Goal: Entertainment & Leisure: Browse casually

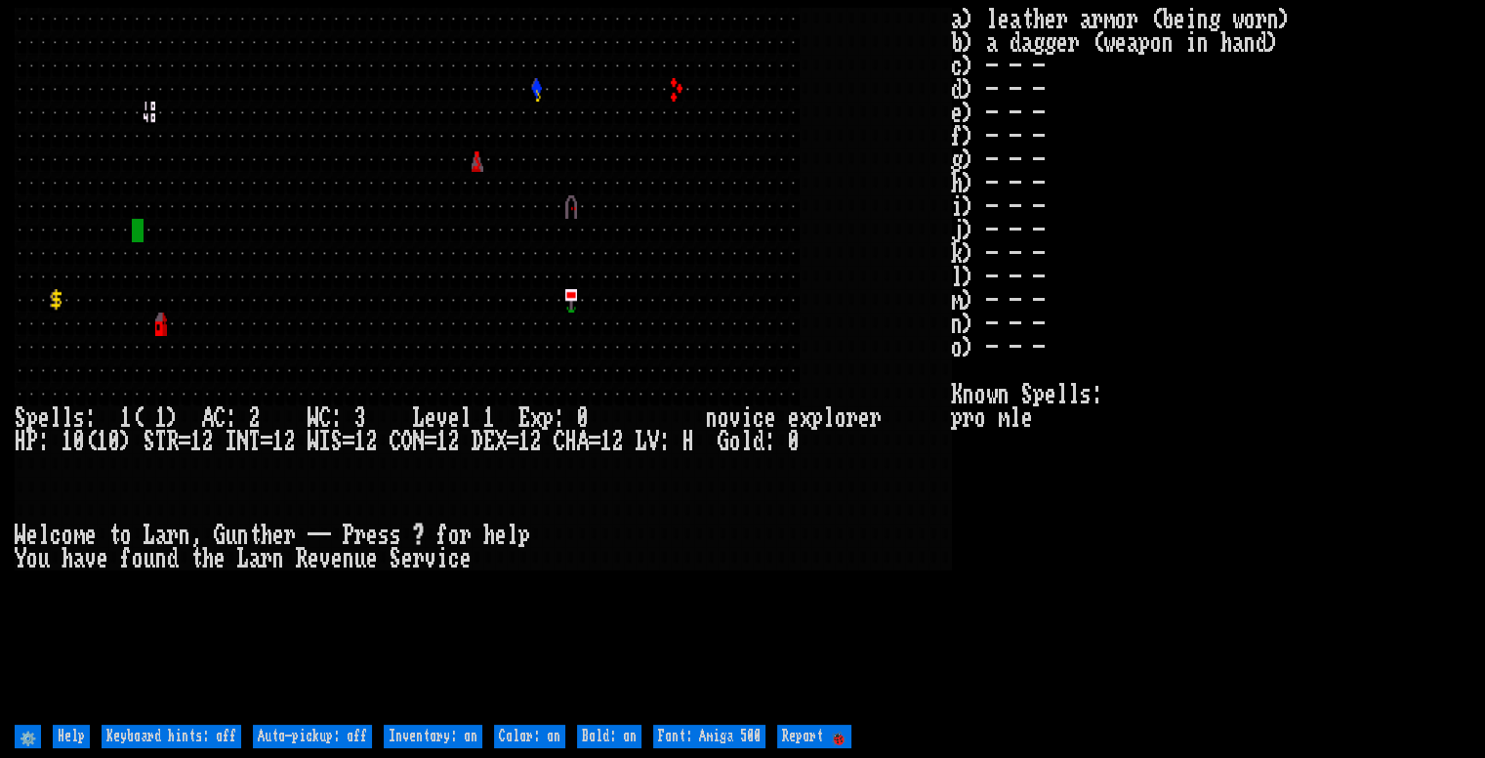
click at [189, 729] on off "Keyboard hints: off" at bounding box center [172, 735] width 140 height 23
type off "Keyboard hints: on"
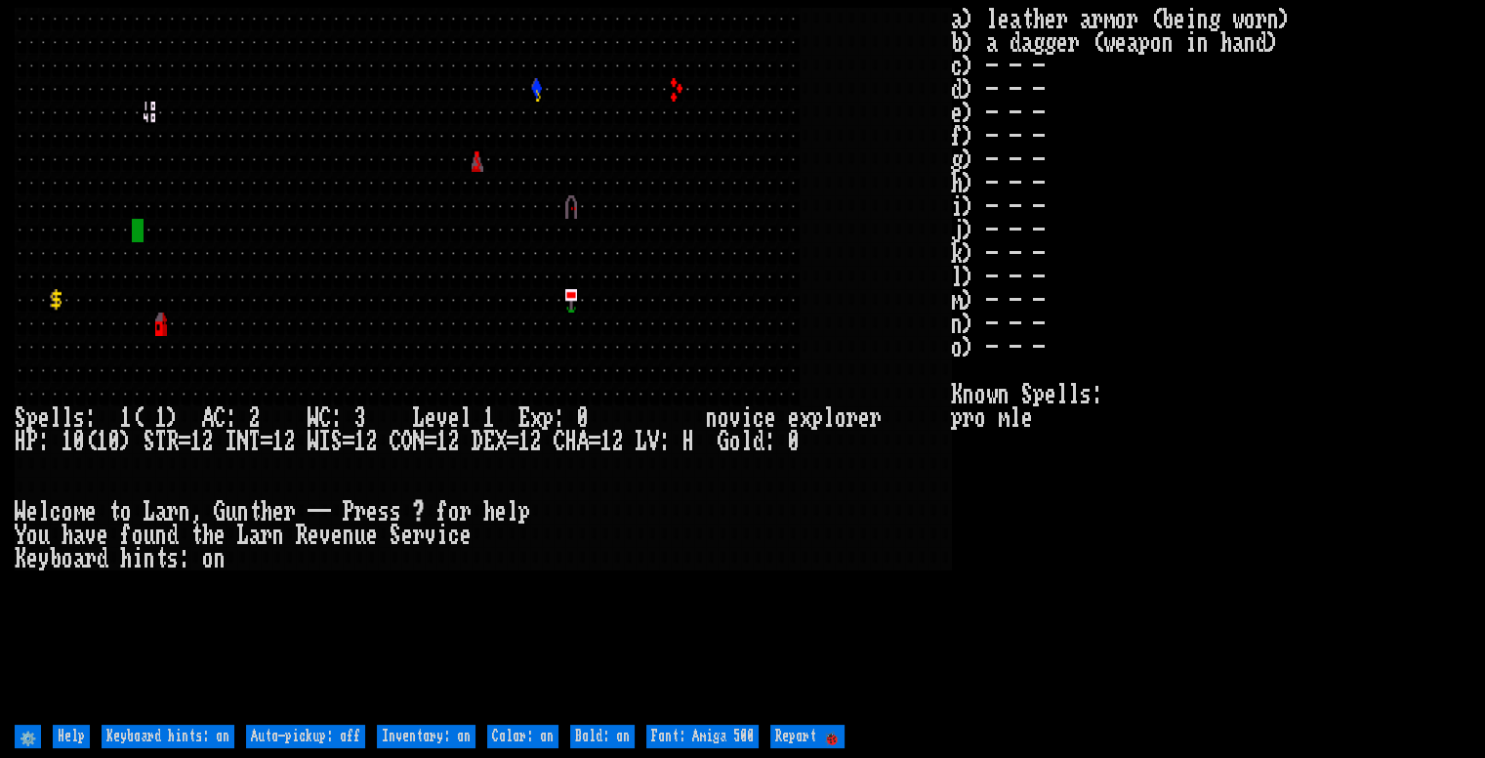
click at [316, 735] on off "Auto-pickup: off" at bounding box center [305, 735] width 119 height 23
type off "Auto-pickup: on"
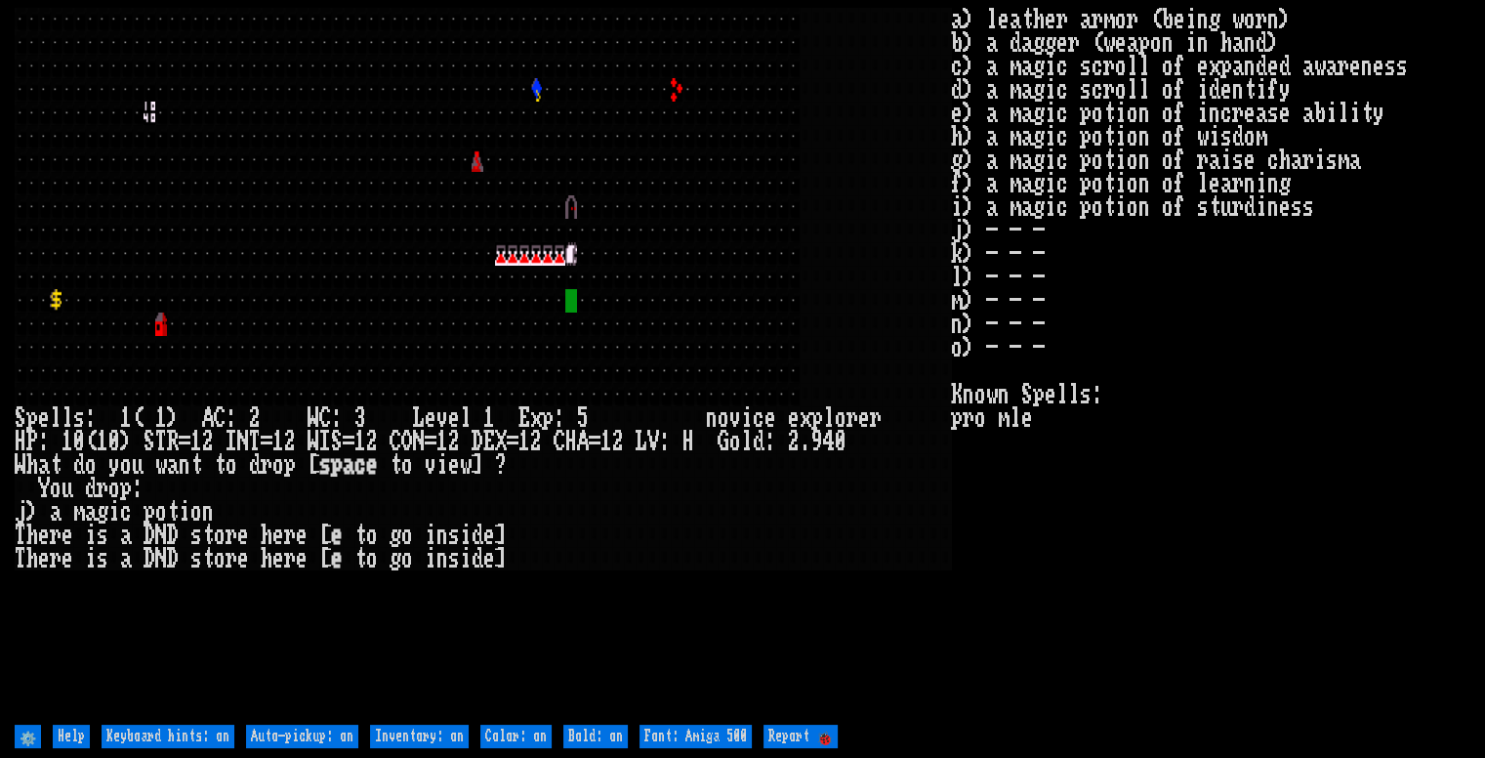
click at [277, 735] on off "Auto-pickup: on" at bounding box center [302, 735] width 112 height 23
type off "Auto-pickup: off"
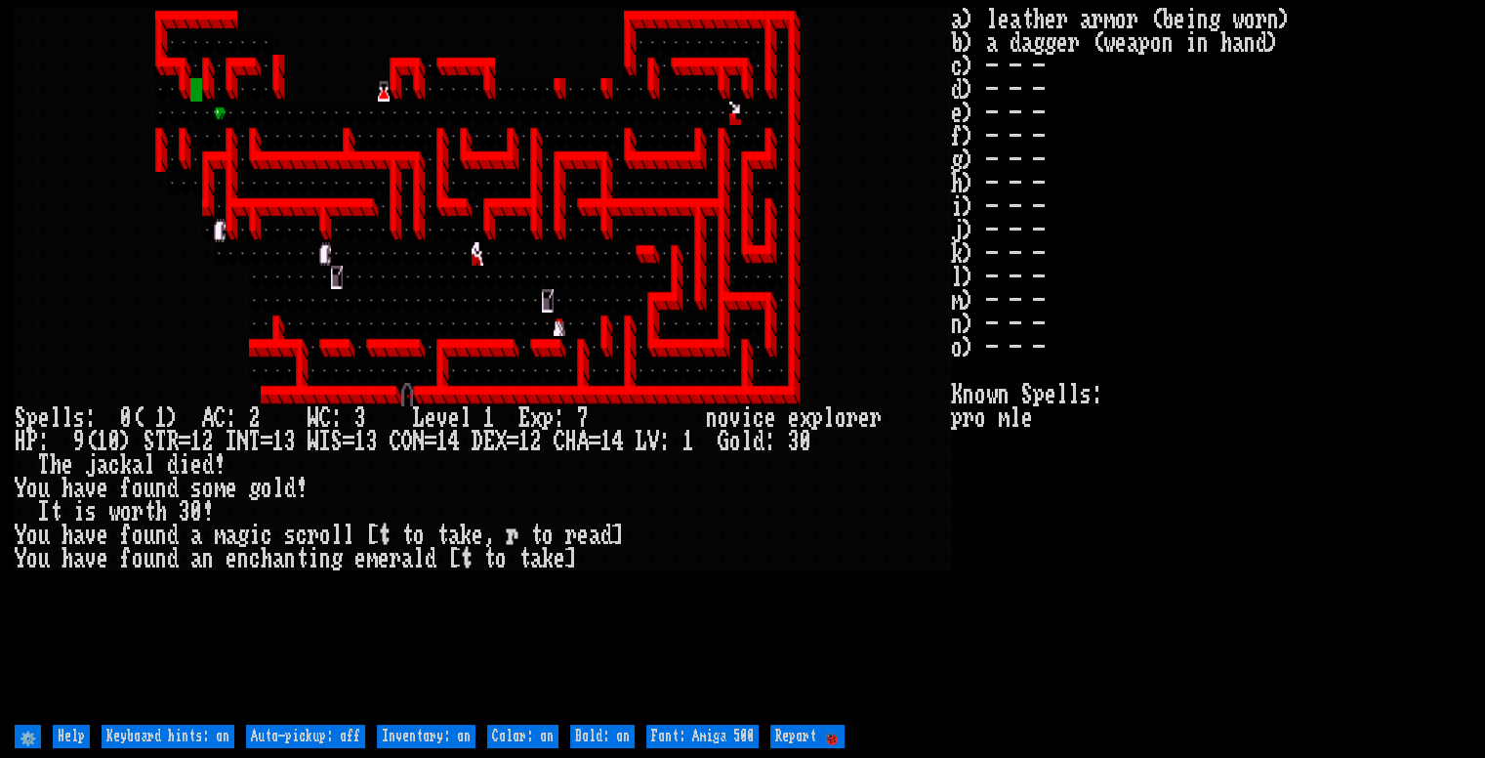
click at [266, 728] on off "Auto-pickup: off" at bounding box center [305, 735] width 119 height 23
type off "Auto-pickup: on"
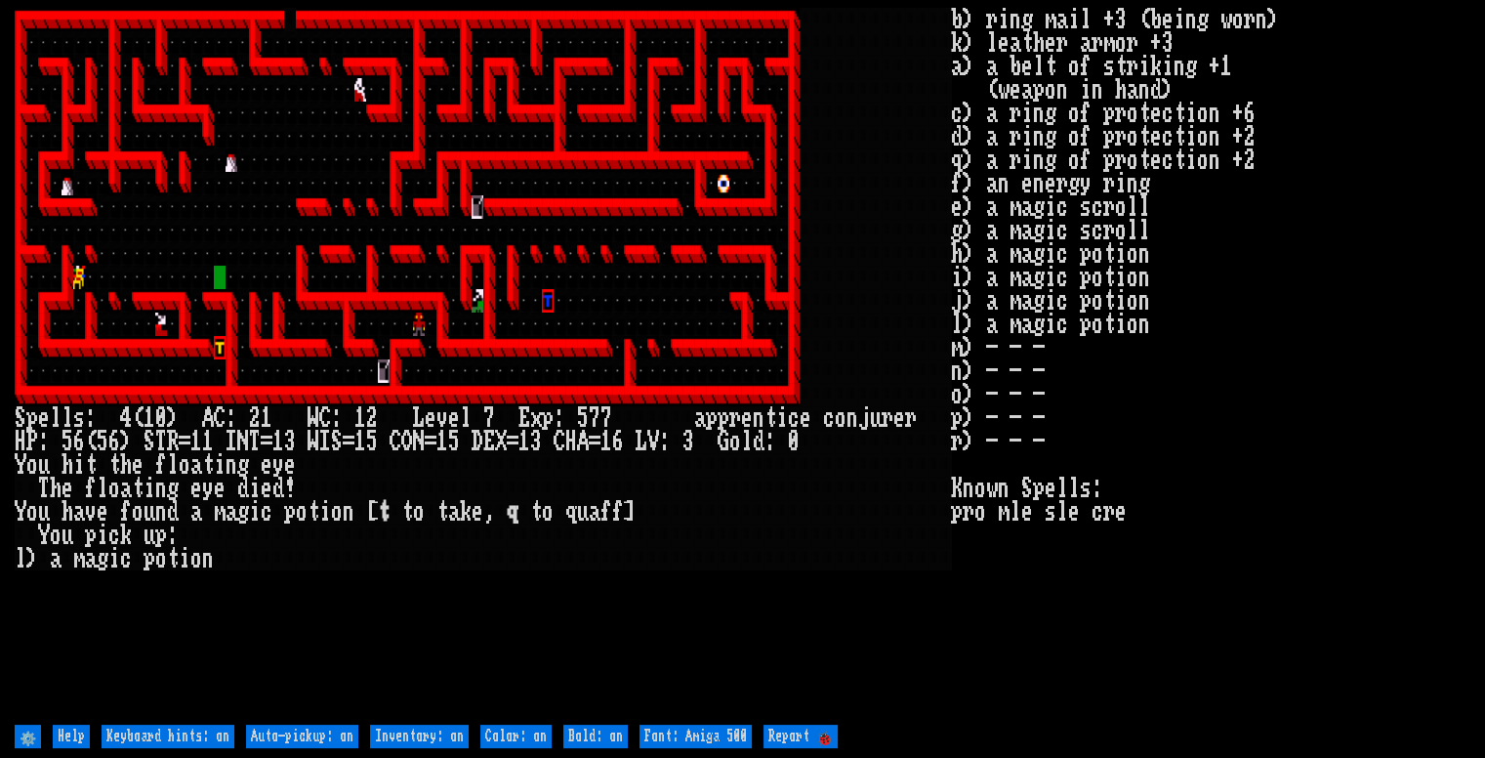
click at [809, 736] on 🐞 "Report 🐞" at bounding box center [800, 735] width 74 height 23
click at [27, 737] on input "⚙️" at bounding box center [28, 735] width 26 height 23
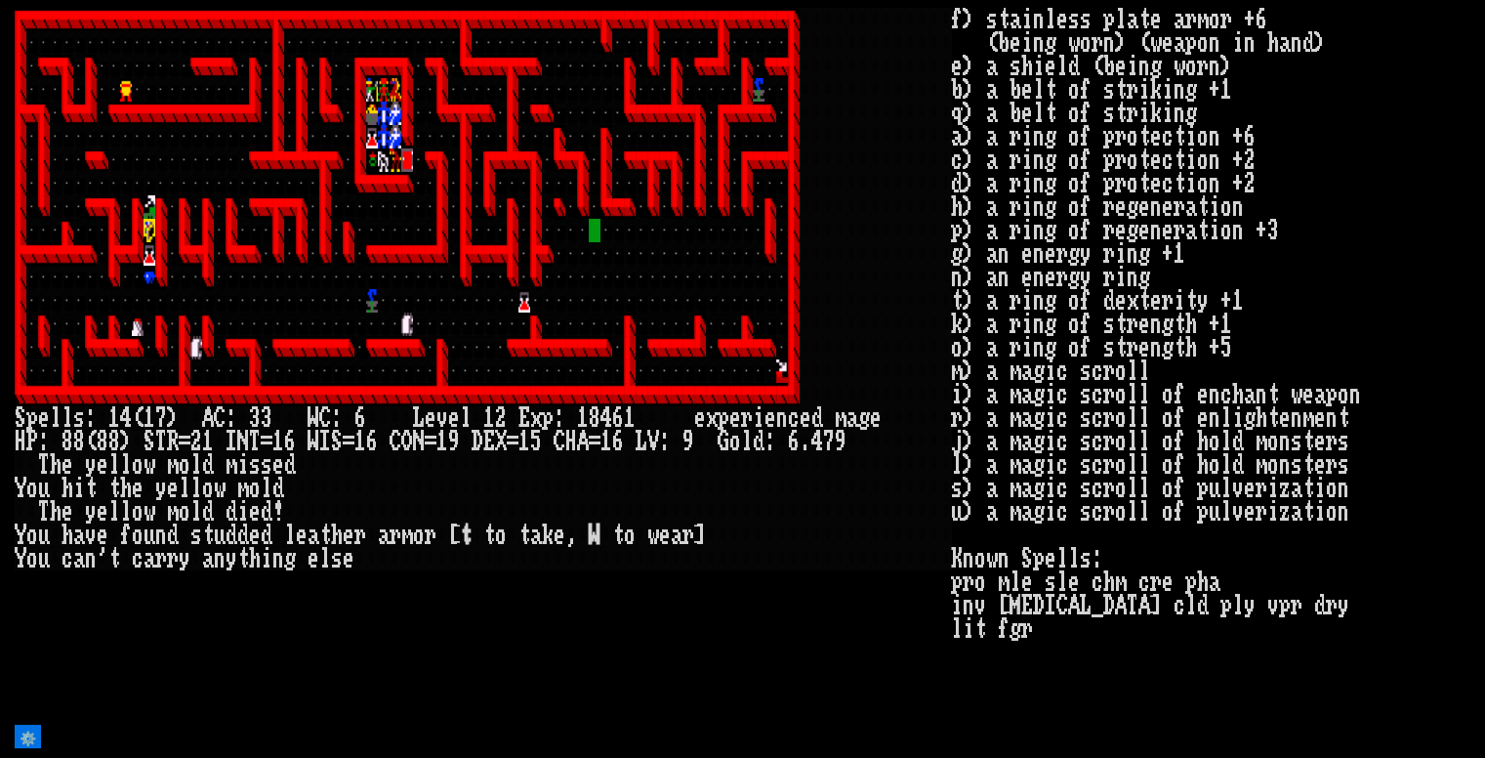
click at [372, 162] on div at bounding box center [372, 159] width 12 height 23
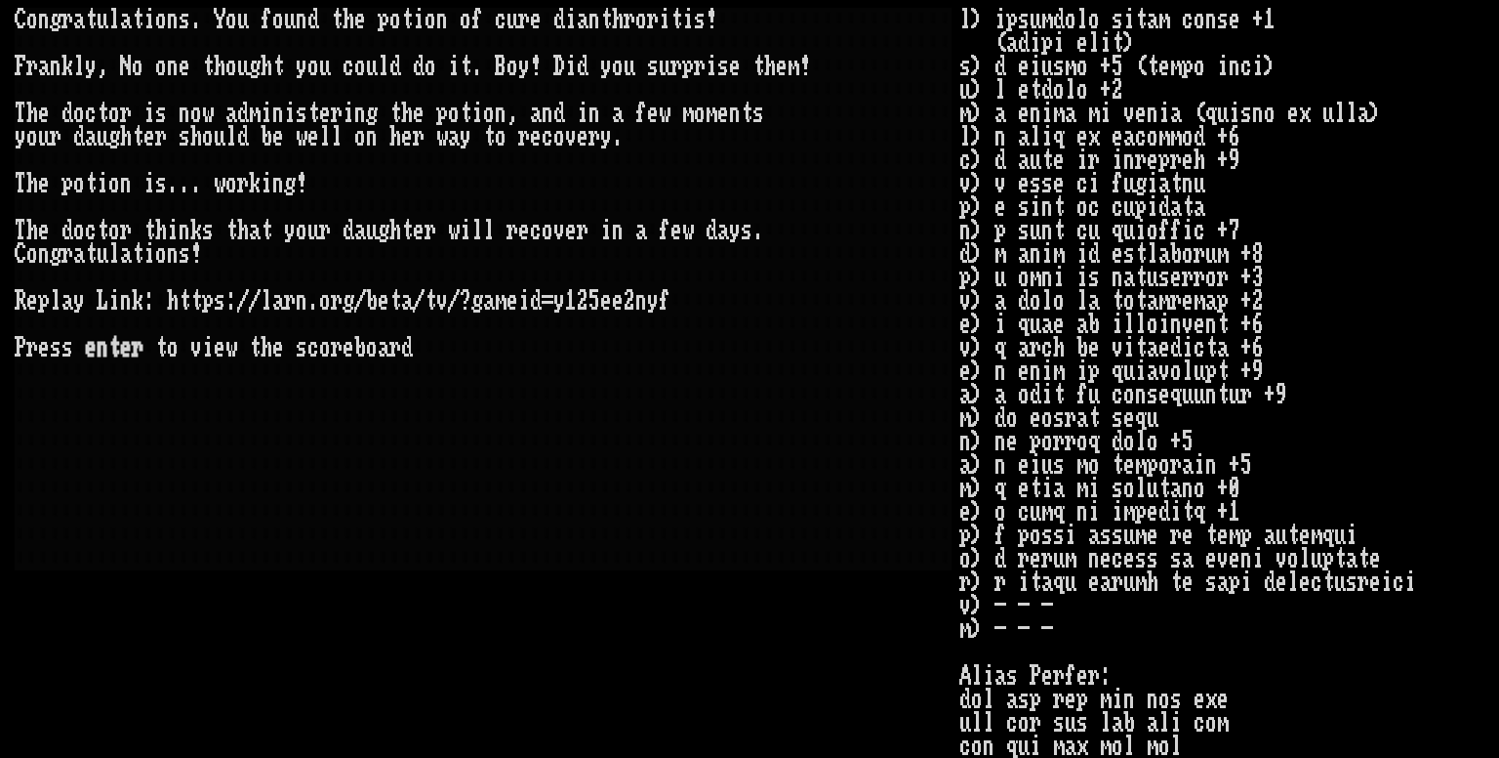
click at [116, 348] on div "t" at bounding box center [114, 347] width 12 height 23
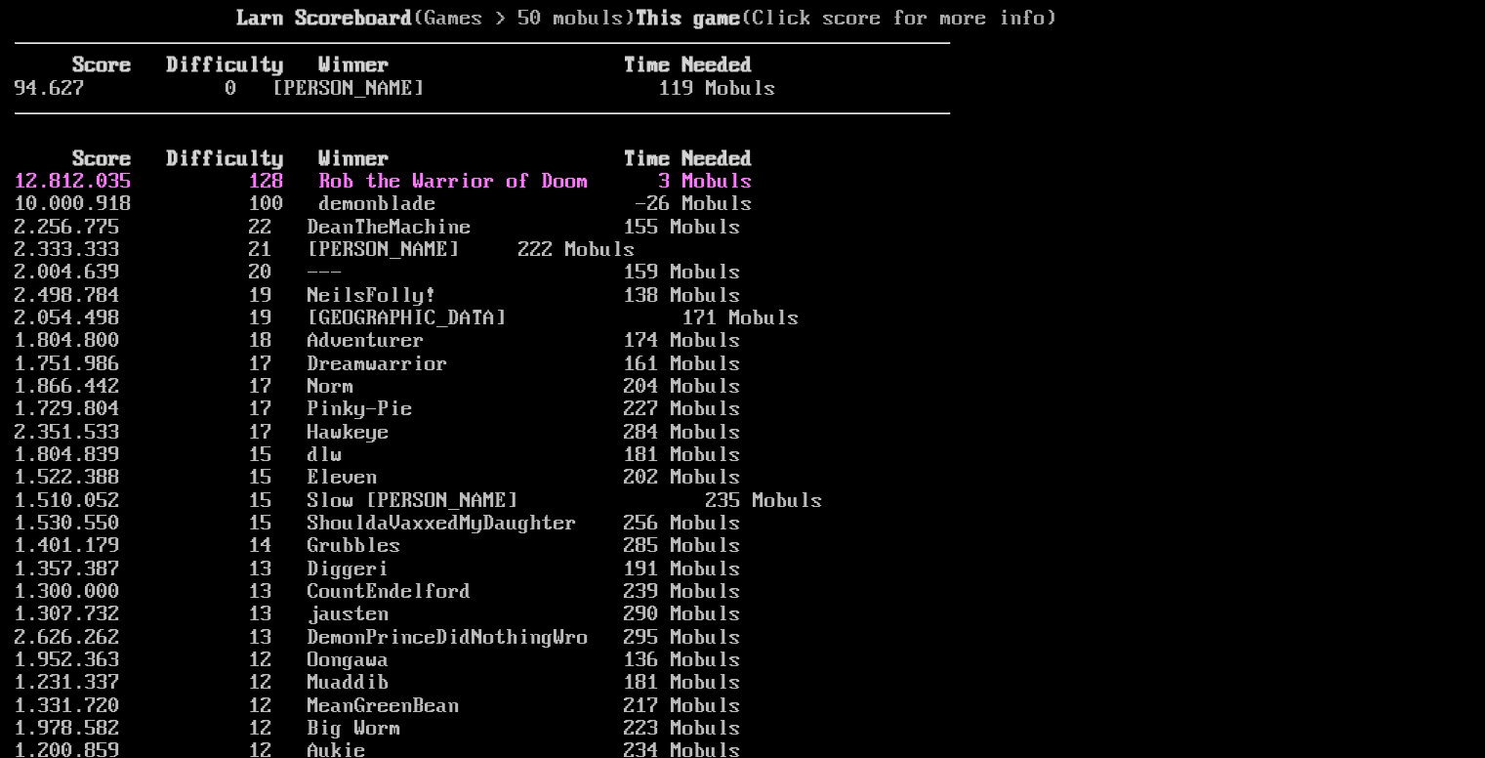
scroll to position [98, 0]
